Goal: Information Seeking & Learning: Learn about a topic

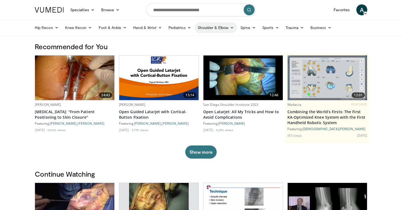
click at [221, 27] on link "Shoulder & Elbow" at bounding box center [216, 27] width 43 height 11
click at [204, 38] on link "Elbow" at bounding box center [204, 40] width 65 height 9
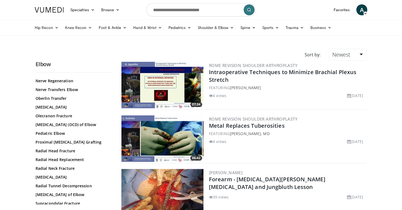
scroll to position [354, 0]
click at [61, 153] on link "Radial Head Fracture" at bounding box center [73, 150] width 74 height 5
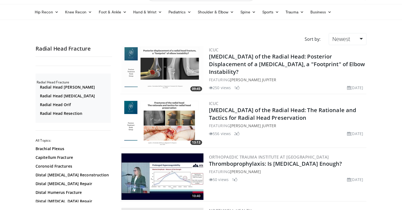
scroll to position [16, 0]
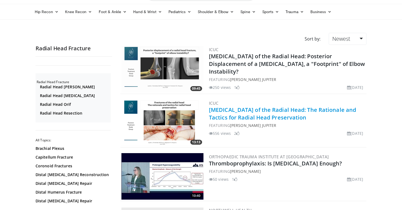
click at [229, 111] on link "Fractures of the Radial Head: The Rationale and Tactics for Radial Head Preserv…" at bounding box center [282, 113] width 147 height 15
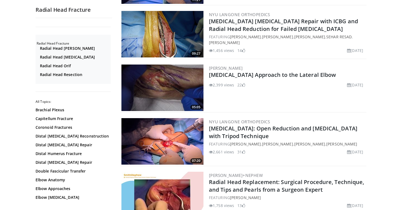
scroll to position [376, 0]
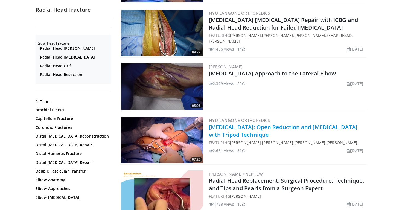
click at [252, 135] on link "[MEDICAL_DATA]: Open Reduction and [MEDICAL_DATA] with Tripod Technique" at bounding box center [283, 130] width 149 height 15
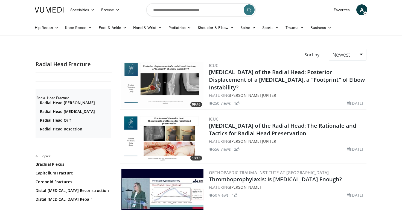
scroll to position [0, 0]
click at [207, 13] on input "Search topics, interventions" at bounding box center [200, 9] width 109 height 13
type input "**********"
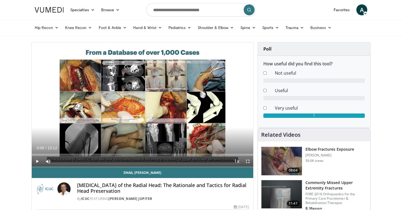
click at [249, 161] on span "Video Player" at bounding box center [247, 161] width 11 height 11
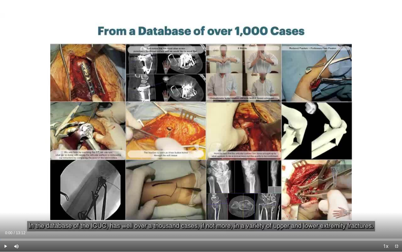
click at [5, 210] on span "Video Player" at bounding box center [5, 245] width 11 height 11
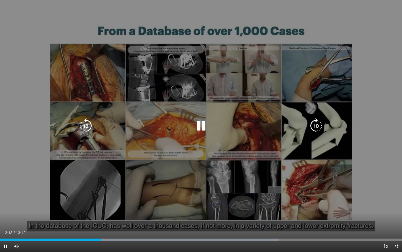
click at [282, 66] on div "10 seconds Tap to unmute" at bounding box center [201, 125] width 402 height 251
click at [249, 99] on div "10 seconds Tap to unmute" at bounding box center [201, 125] width 402 height 251
click at [208, 50] on div "10 seconds Tap to unmute" at bounding box center [201, 125] width 402 height 251
click at [187, 74] on div "10 seconds Tap to unmute" at bounding box center [201, 125] width 402 height 251
click at [194, 63] on div "10 seconds Tap to unmute" at bounding box center [201, 125] width 402 height 251
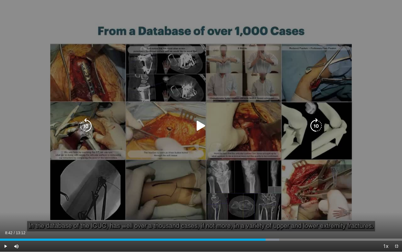
click at [205, 74] on div "10 seconds Tap to unmute" at bounding box center [201, 125] width 402 height 251
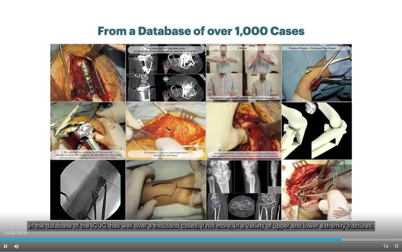
click at [396, 210] on span "Video Player" at bounding box center [396, 245] width 11 height 11
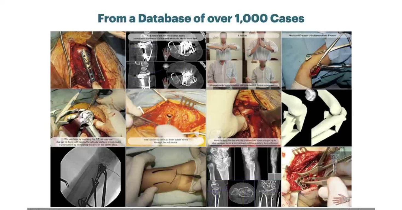
scroll to position [184, 0]
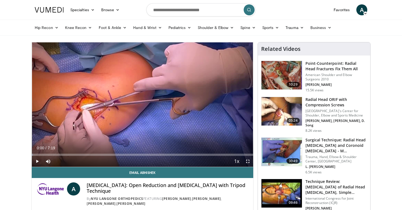
click at [248, 161] on span "Video Player" at bounding box center [247, 161] width 11 height 11
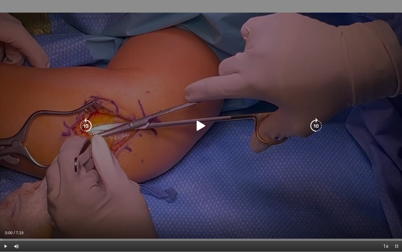
click at [202, 139] on div "10 seconds Tap to unmute" at bounding box center [201, 125] width 402 height 251
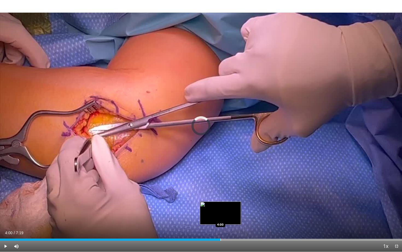
click at [221, 210] on div "Progress Bar" at bounding box center [221, 239] width 1 height 2
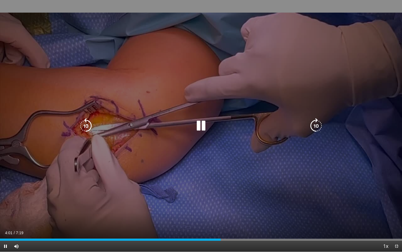
click at [202, 129] on icon "Video Player" at bounding box center [200, 125] width 15 height 15
click at [216, 136] on div "10 seconds Tap to unmute" at bounding box center [201, 125] width 402 height 251
click at [247, 96] on div "10 seconds Tap to unmute" at bounding box center [201, 125] width 402 height 251
click at [187, 104] on div "10 seconds Tap to unmute" at bounding box center [201, 125] width 402 height 251
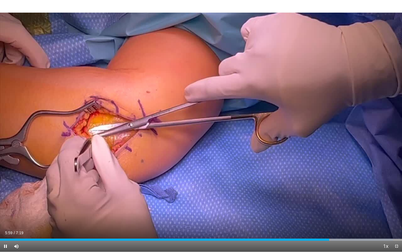
click at [397, 210] on span "Video Player" at bounding box center [396, 245] width 11 height 11
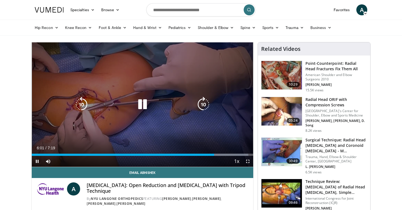
click at [181, 82] on div "10 seconds Tap to unmute" at bounding box center [143, 104] width 222 height 125
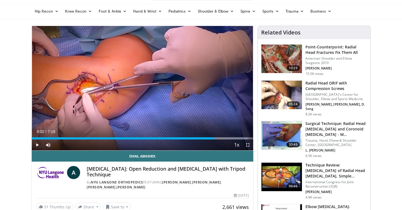
scroll to position [18, 0]
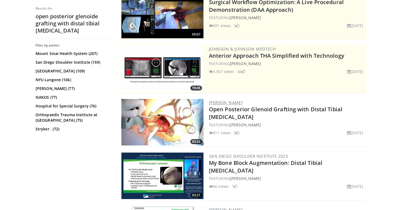
scroll to position [72, 0]
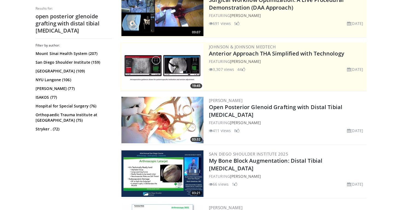
click at [201, 110] on img at bounding box center [163, 120] width 82 height 47
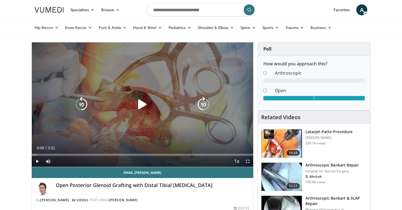
click at [125, 106] on div "Video Player" at bounding box center [142, 104] width 133 height 11
click at [139, 105] on icon "Video Player" at bounding box center [142, 104] width 15 height 15
click at [151, 95] on div "10 seconds Tap to unmute" at bounding box center [143, 104] width 222 height 125
click at [152, 94] on div "10 seconds Tap to unmute" at bounding box center [143, 104] width 222 height 125
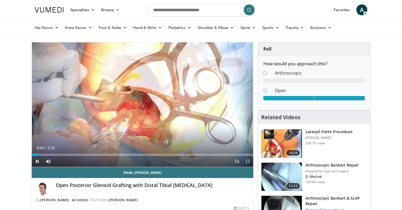
click at [248, 159] on span "Video Player" at bounding box center [247, 161] width 11 height 11
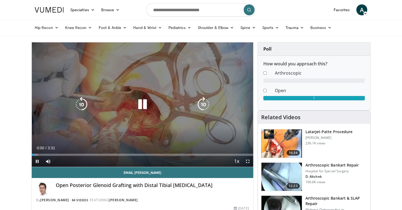
click at [140, 103] on icon "Video Player" at bounding box center [142, 104] width 15 height 15
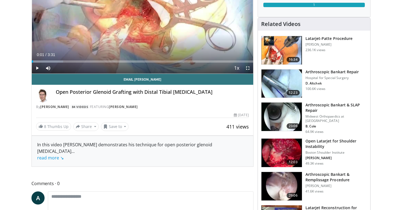
scroll to position [93, 0]
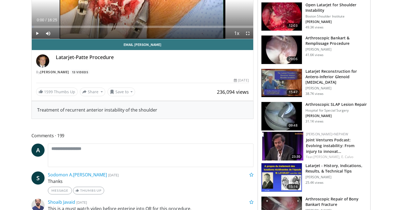
scroll to position [129, 0]
